Goal: Transaction & Acquisition: Book appointment/travel/reservation

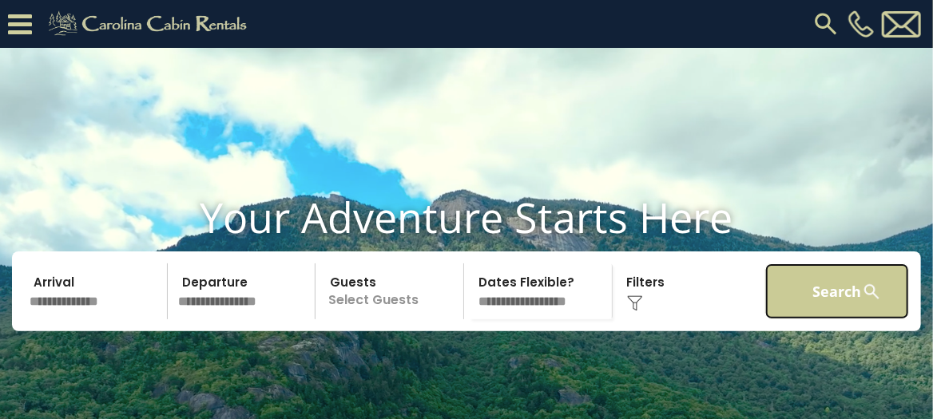
click at [825, 317] on button "Search" at bounding box center [837, 292] width 144 height 56
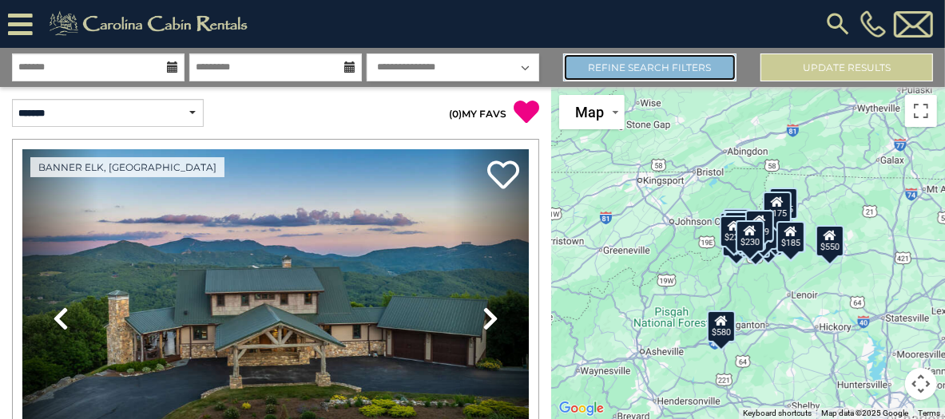
click at [661, 70] on link "Refine Search Filters" at bounding box center [649, 68] width 173 height 28
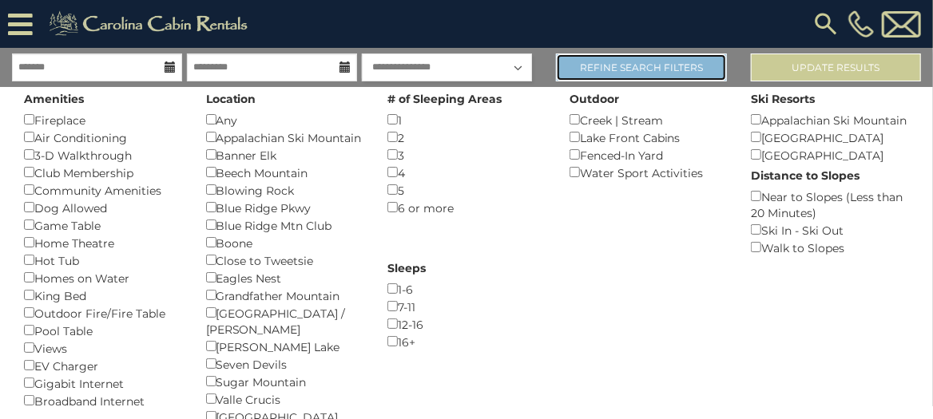
click at [659, 70] on link "Refine Search Filters" at bounding box center [641, 68] width 170 height 28
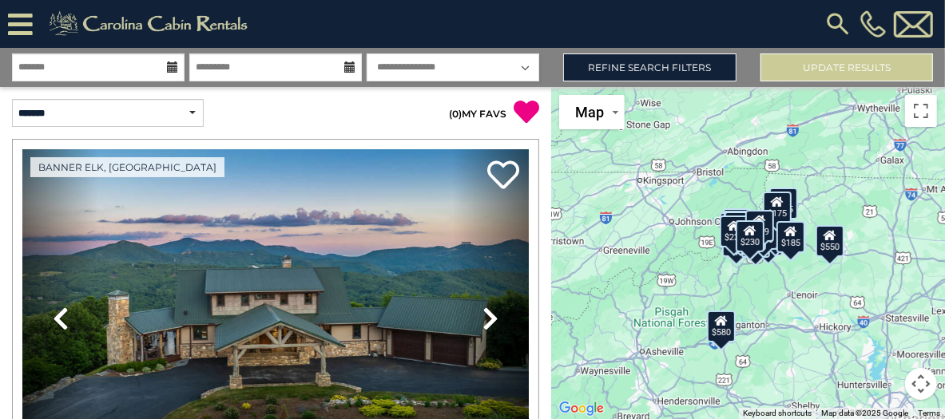
click at [835, 17] on img at bounding box center [838, 24] width 29 height 29
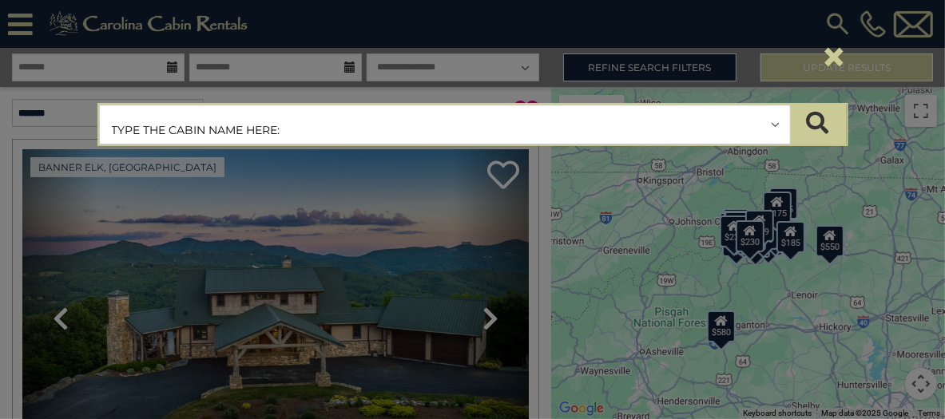
click at [333, 131] on input "text" at bounding box center [445, 125] width 690 height 40
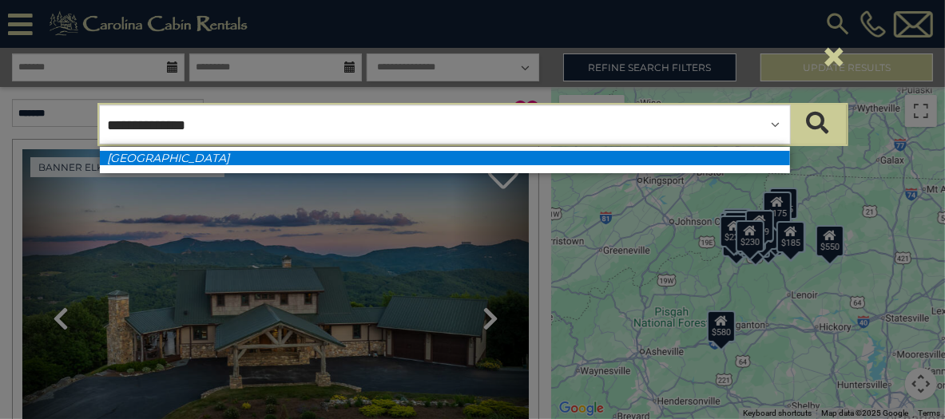
type input "**********"
click at [223, 154] on li "[GEOGRAPHIC_DATA]" at bounding box center [445, 158] width 690 height 14
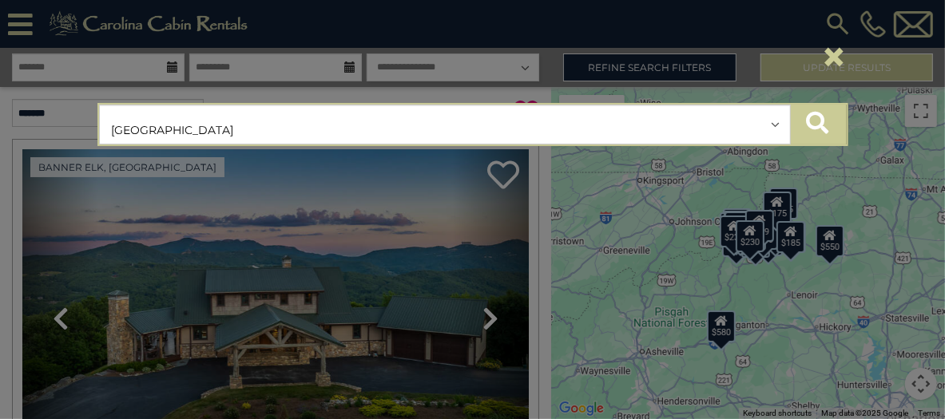
click at [813, 133] on button "submit" at bounding box center [818, 125] width 56 height 40
click at [393, 238] on div "**********" at bounding box center [472, 209] width 945 height 419
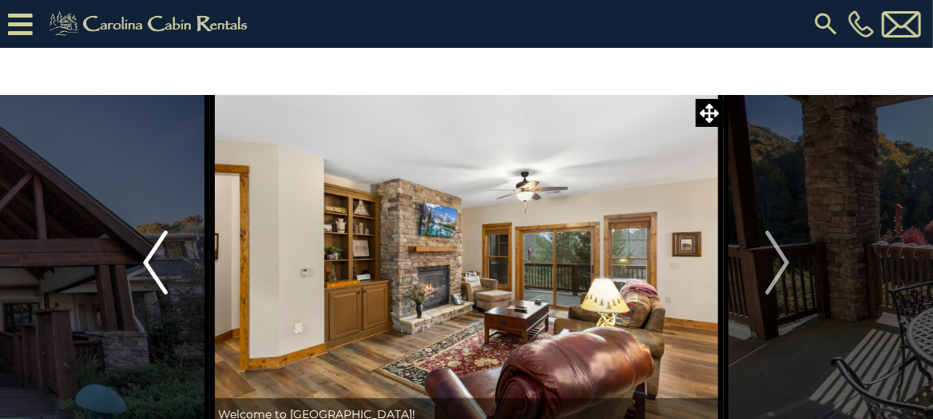
click at [154, 276] on img "Previous" at bounding box center [155, 263] width 24 height 64
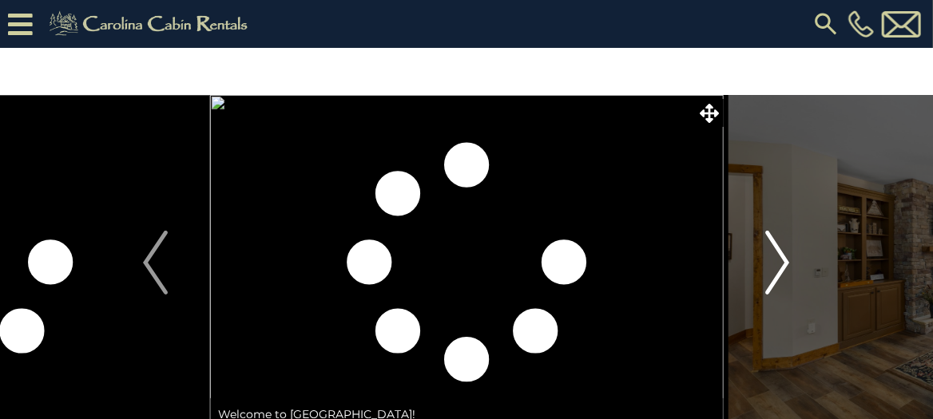
click at [773, 277] on img "Next" at bounding box center [777, 263] width 24 height 64
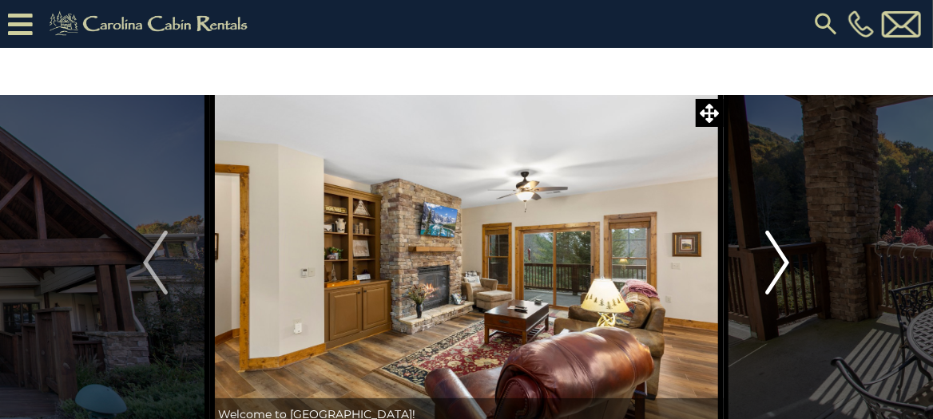
click at [773, 277] on img "Next" at bounding box center [777, 263] width 24 height 64
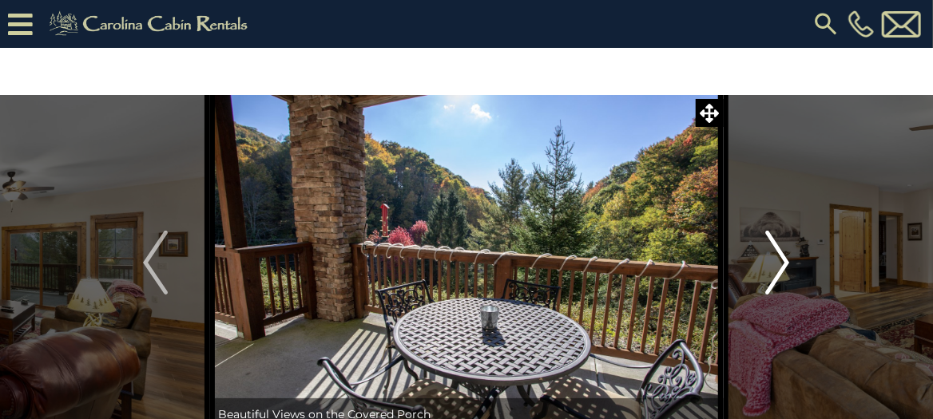
click at [773, 277] on img "Next" at bounding box center [777, 263] width 24 height 64
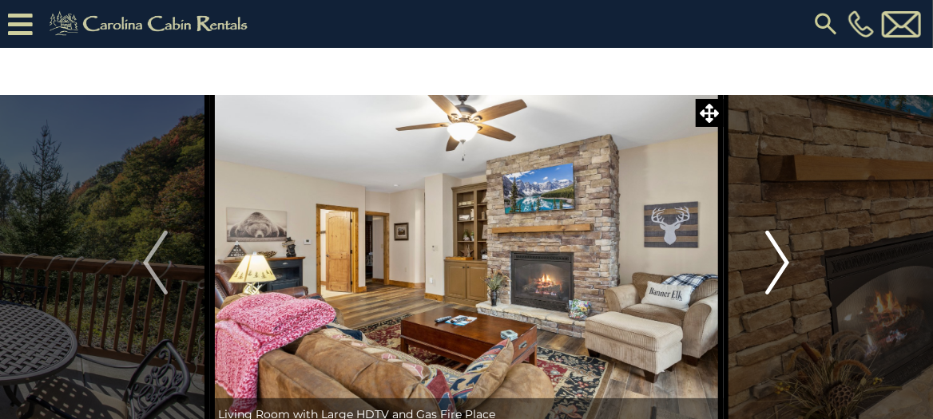
click at [773, 277] on img "Next" at bounding box center [777, 263] width 24 height 64
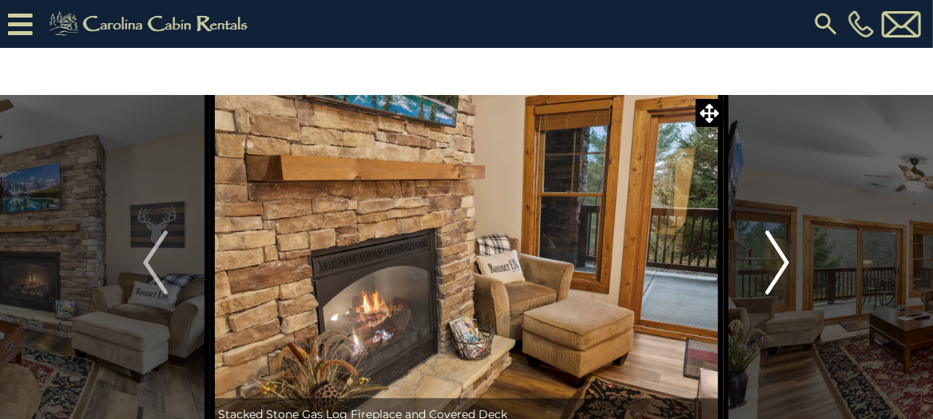
click at [773, 277] on img "Next" at bounding box center [777, 263] width 24 height 64
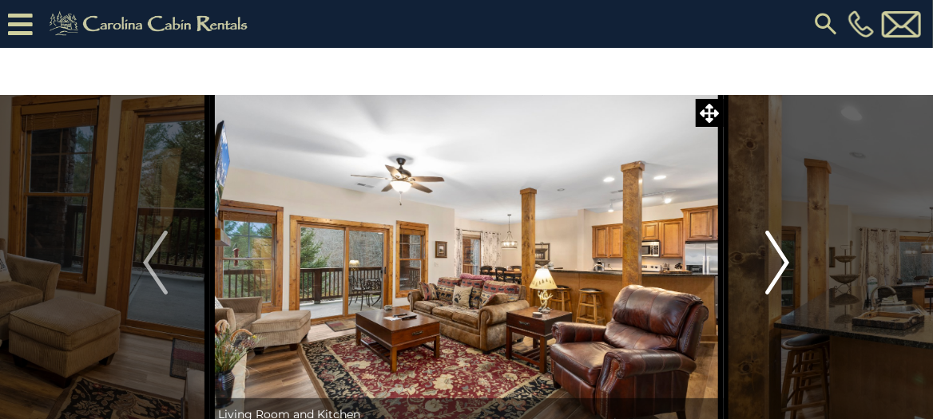
click at [773, 277] on img "Next" at bounding box center [777, 263] width 24 height 64
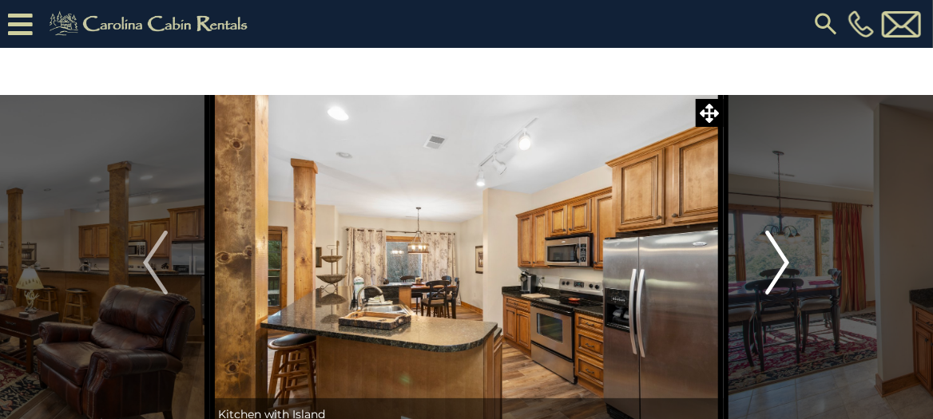
click at [773, 277] on img "Next" at bounding box center [777, 263] width 24 height 64
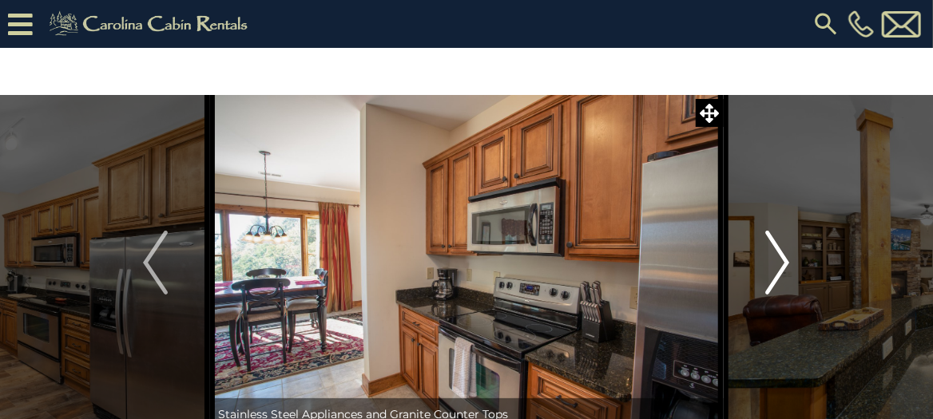
click at [773, 277] on img "Next" at bounding box center [777, 263] width 24 height 64
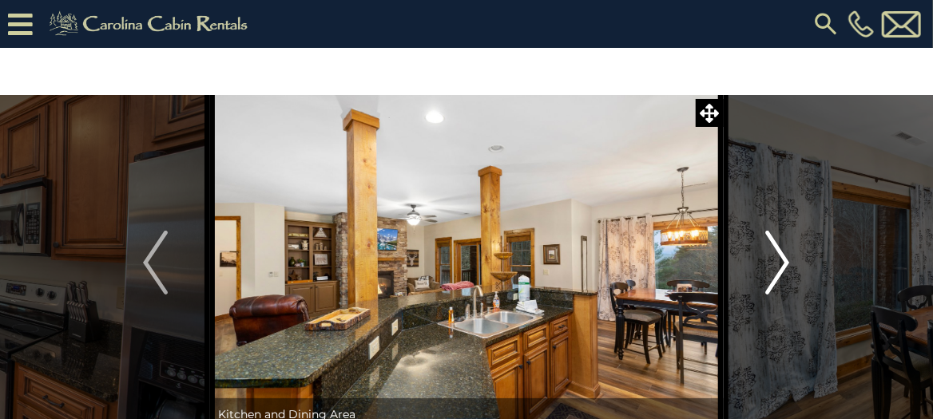
click at [773, 277] on img "Next" at bounding box center [777, 263] width 24 height 64
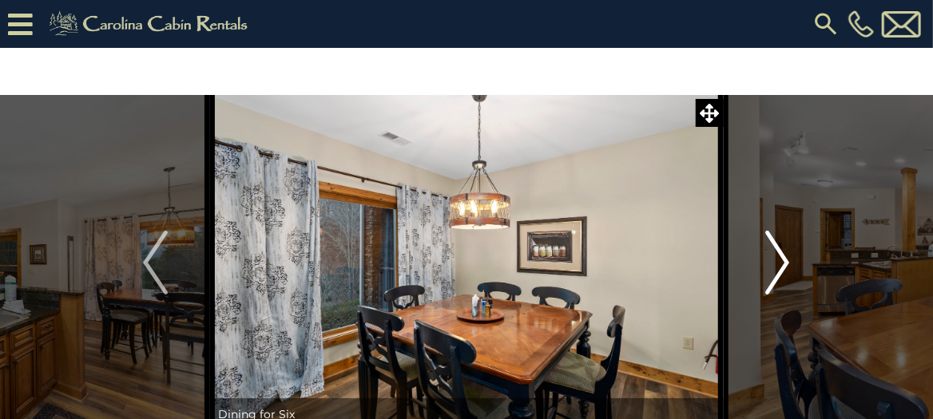
click at [773, 277] on img "Next" at bounding box center [777, 263] width 24 height 64
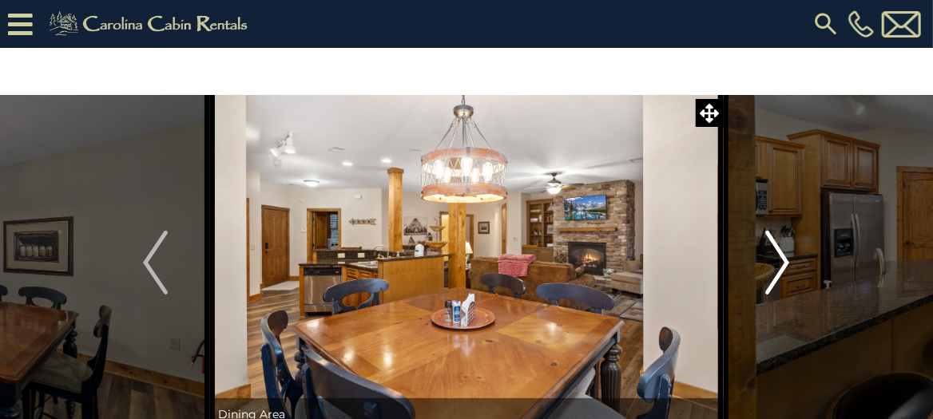
click at [773, 277] on img "Next" at bounding box center [777, 263] width 24 height 64
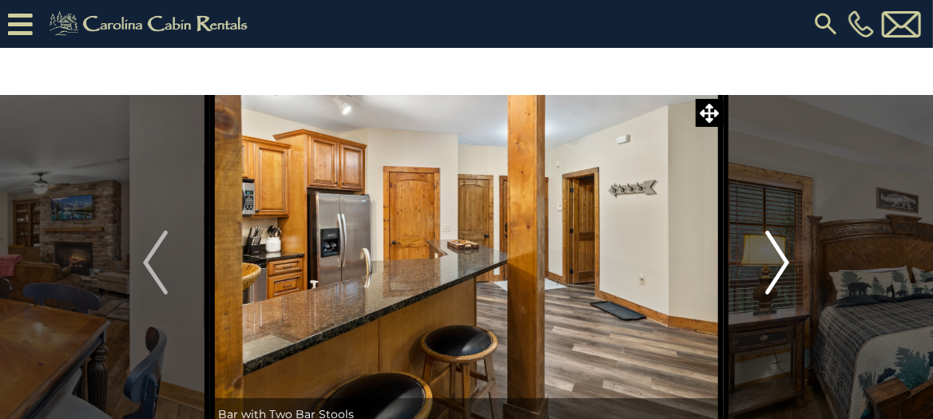
click at [773, 277] on img "Next" at bounding box center [777, 263] width 24 height 64
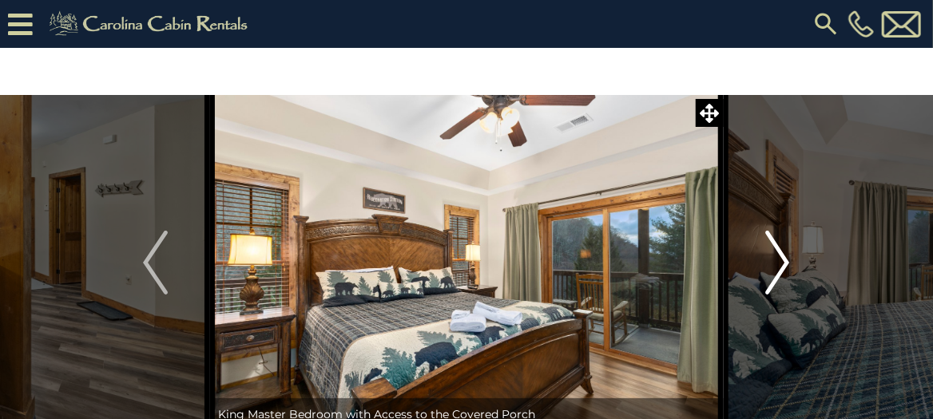
click at [773, 277] on img "Next" at bounding box center [777, 263] width 24 height 64
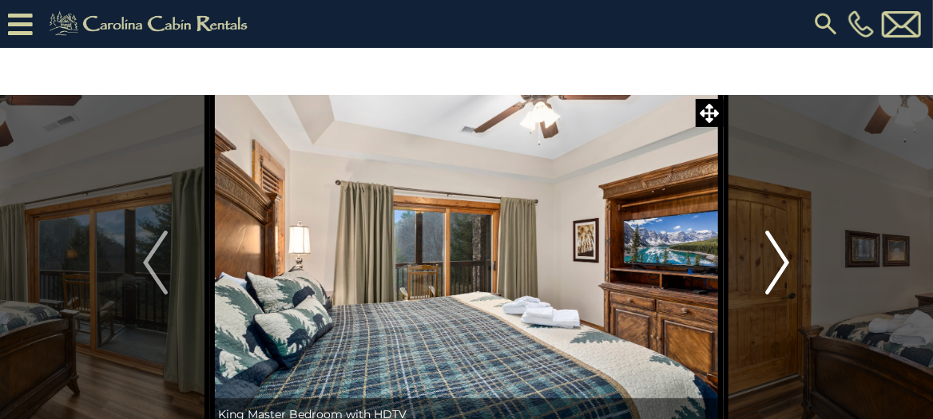
click at [773, 276] on img "Next" at bounding box center [777, 263] width 24 height 64
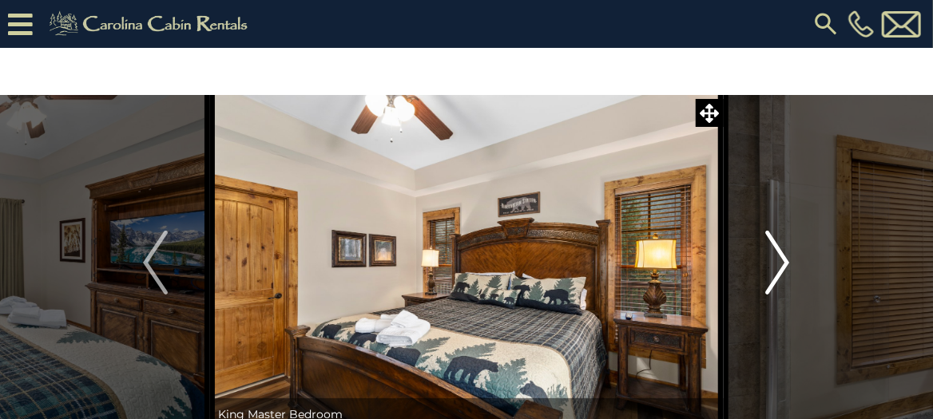
click at [773, 276] on img "Next" at bounding box center [777, 263] width 24 height 64
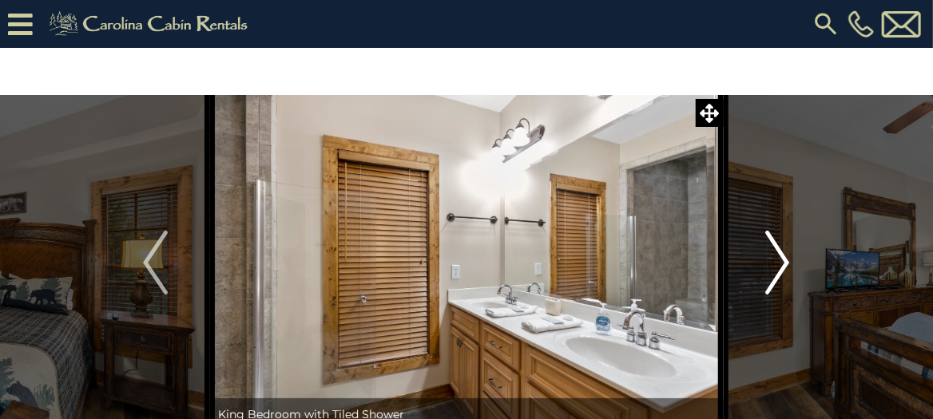
click at [773, 276] on img "Next" at bounding box center [777, 263] width 24 height 64
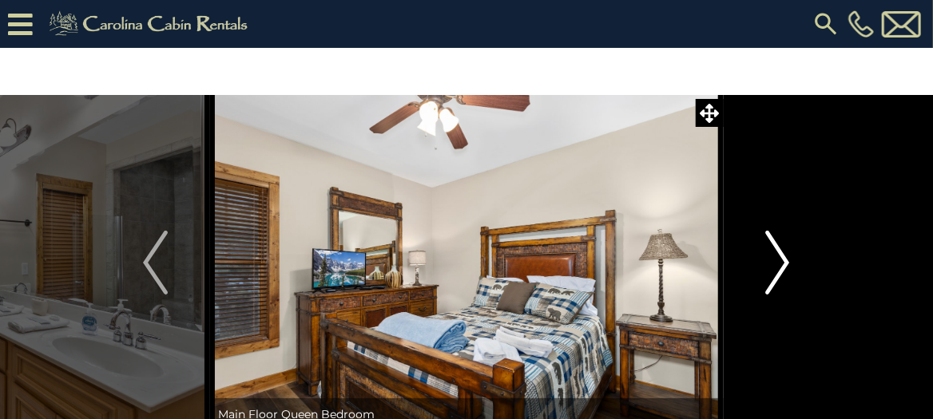
click at [773, 276] on img "Next" at bounding box center [777, 263] width 24 height 64
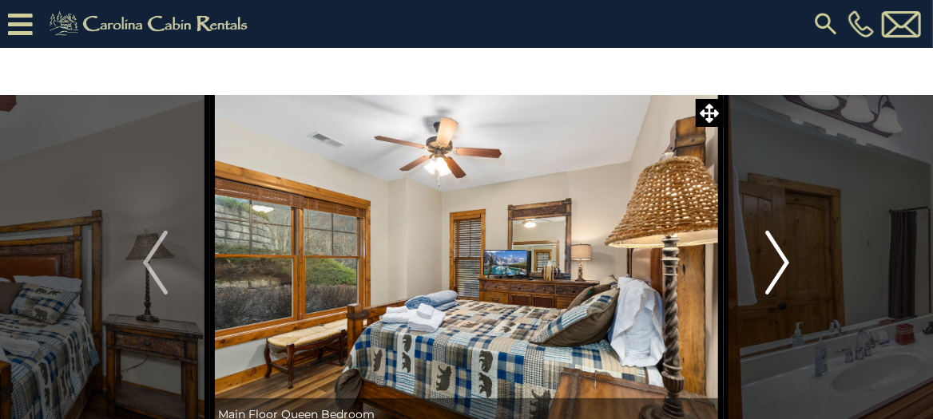
click at [773, 276] on img "Next" at bounding box center [777, 263] width 24 height 64
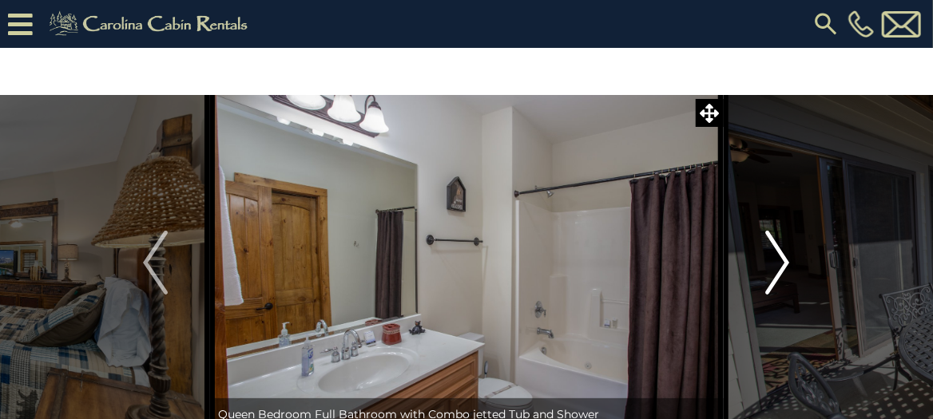
click at [773, 276] on img "Next" at bounding box center [777, 263] width 24 height 64
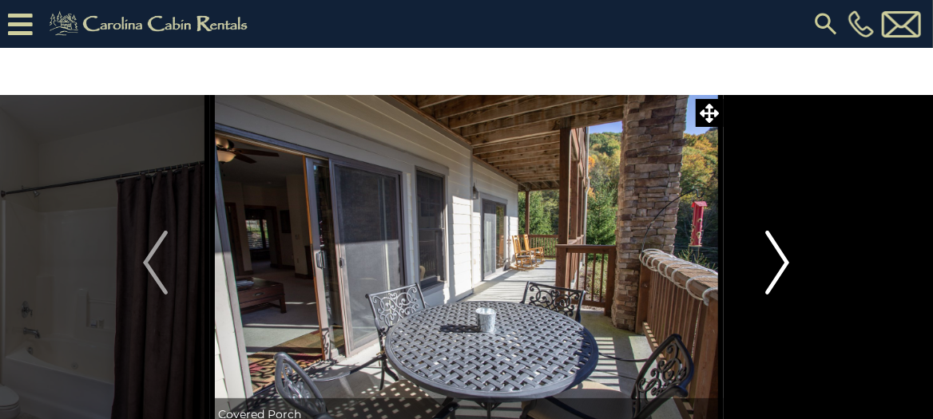
click at [773, 276] on img "Next" at bounding box center [777, 263] width 24 height 64
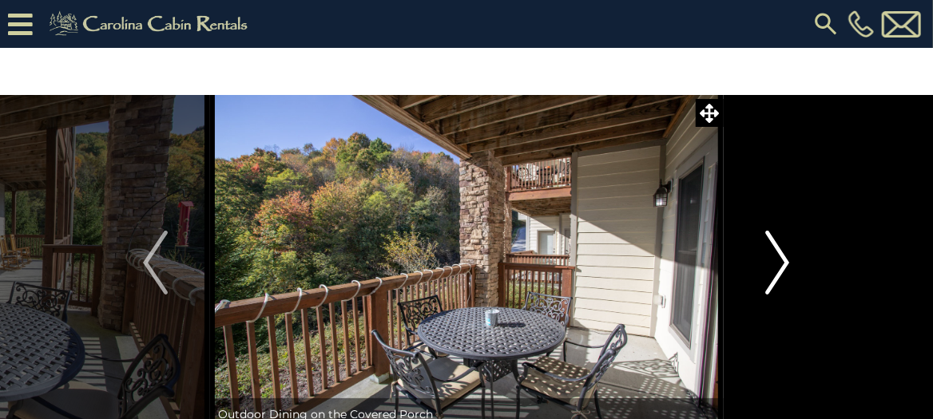
click at [773, 276] on img "Next" at bounding box center [777, 263] width 24 height 64
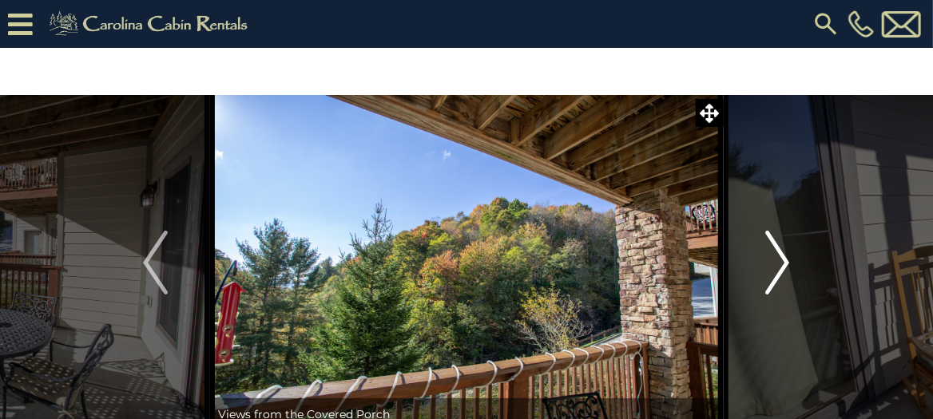
click at [773, 276] on img "Next" at bounding box center [777, 263] width 24 height 64
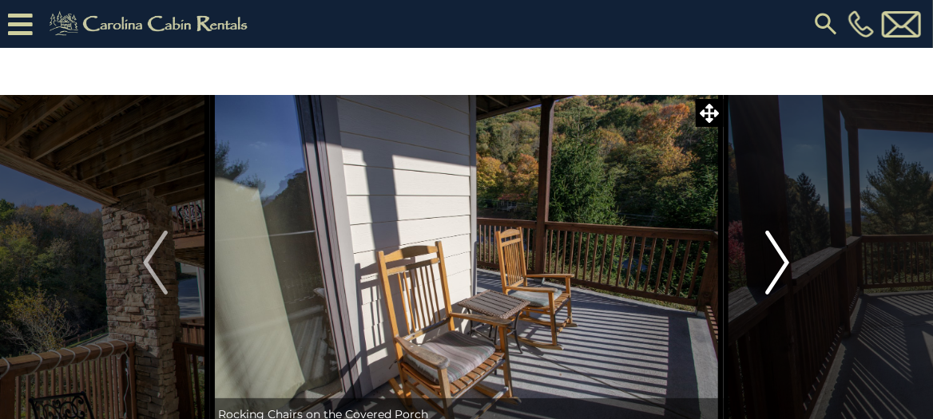
click at [773, 276] on img "Next" at bounding box center [777, 263] width 24 height 64
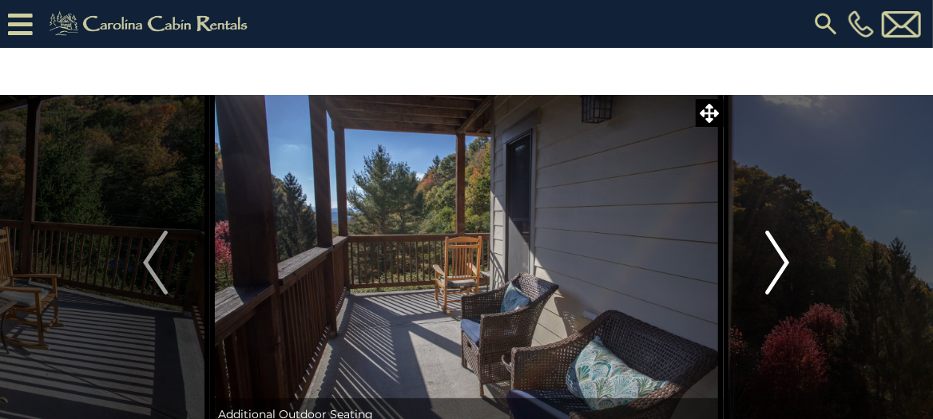
click at [773, 276] on img "Next" at bounding box center [777, 263] width 24 height 64
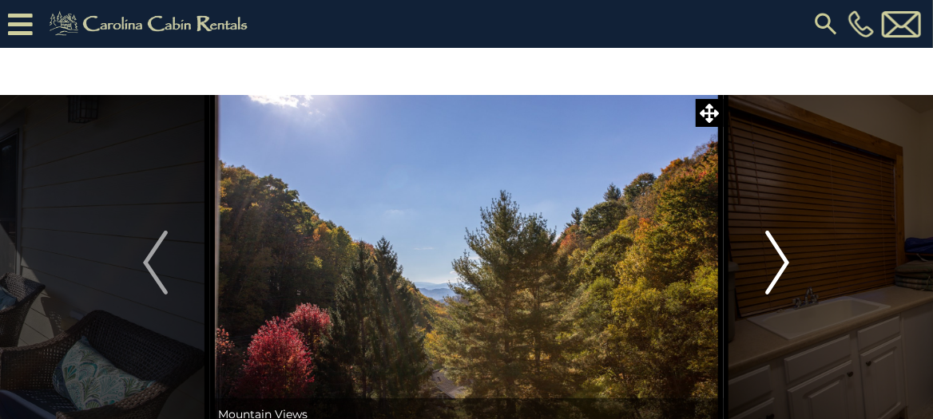
click at [773, 276] on img "Next" at bounding box center [777, 263] width 24 height 64
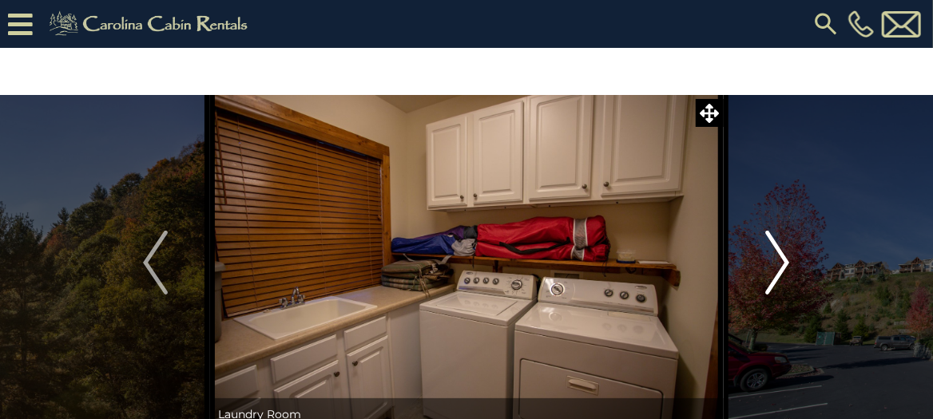
click at [773, 276] on img "Next" at bounding box center [777, 263] width 24 height 64
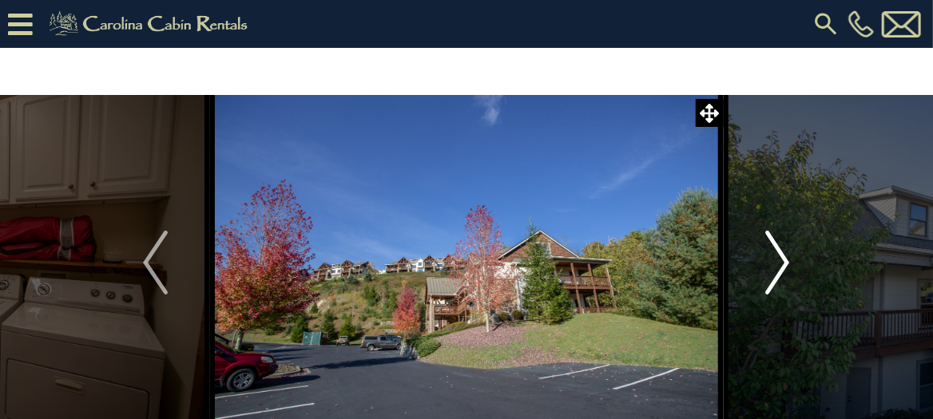
click at [773, 275] on img "Next" at bounding box center [777, 263] width 24 height 64
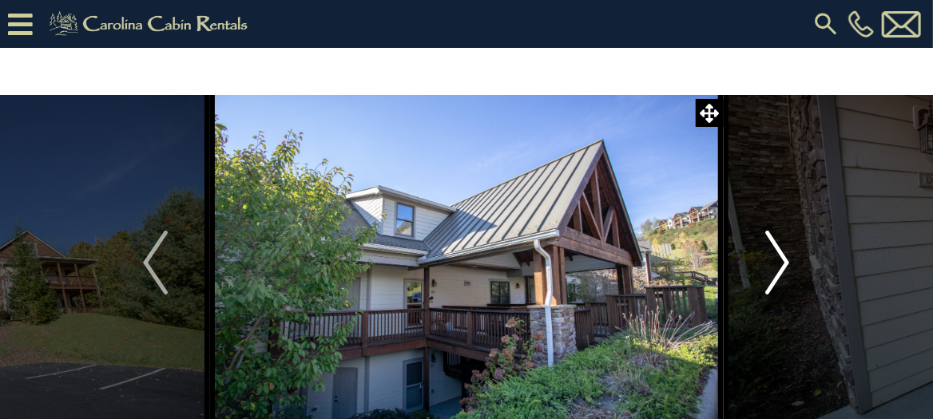
click at [773, 275] on img "Next" at bounding box center [777, 263] width 24 height 64
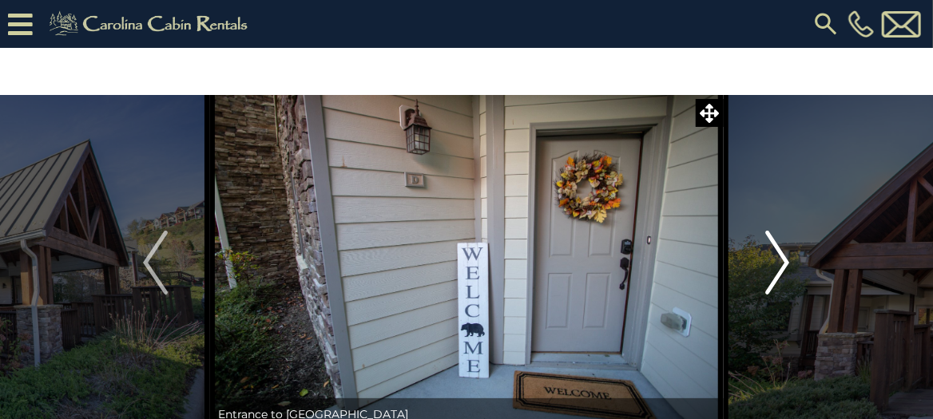
click at [773, 275] on img "Next" at bounding box center [777, 263] width 24 height 64
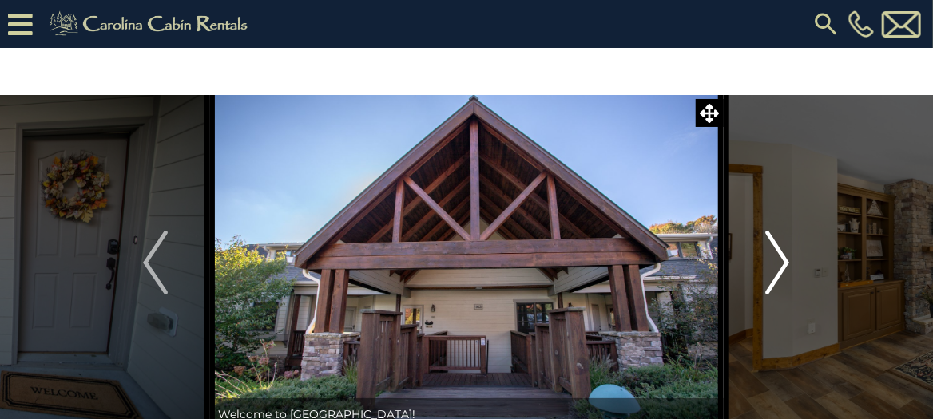
click at [785, 265] on img "Next" at bounding box center [777, 263] width 24 height 64
